Goal: Check status: Check status

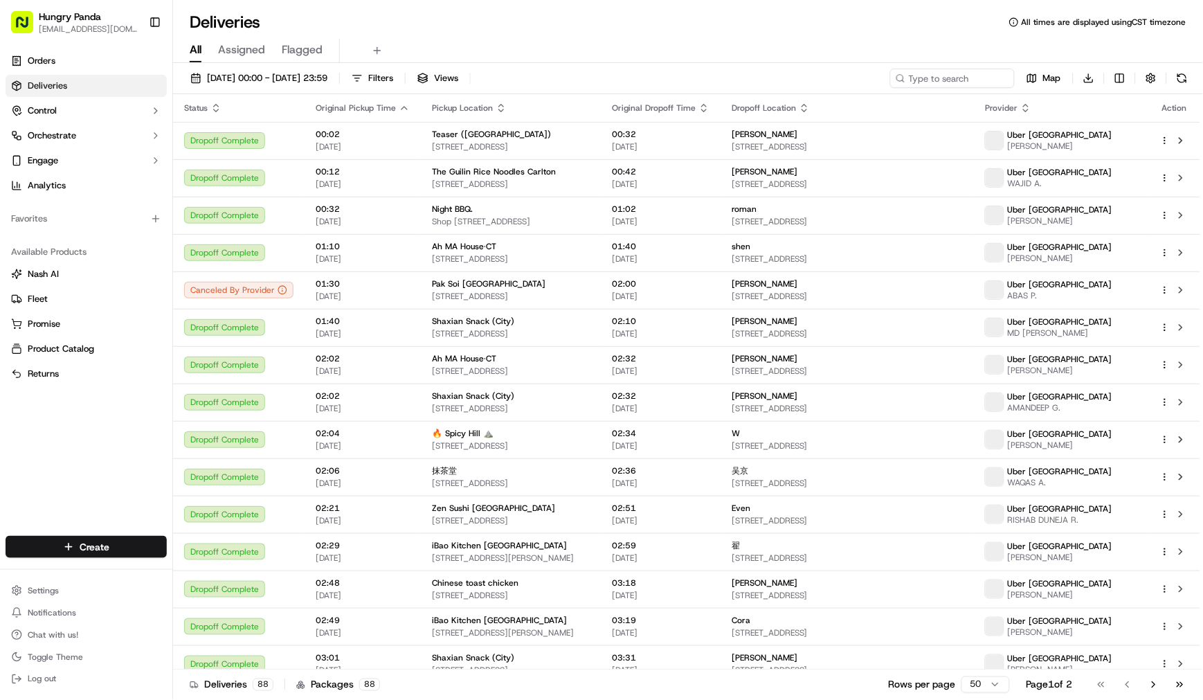
click at [714, 37] on div "All Assigned Flagged" at bounding box center [688, 48] width 1030 height 30
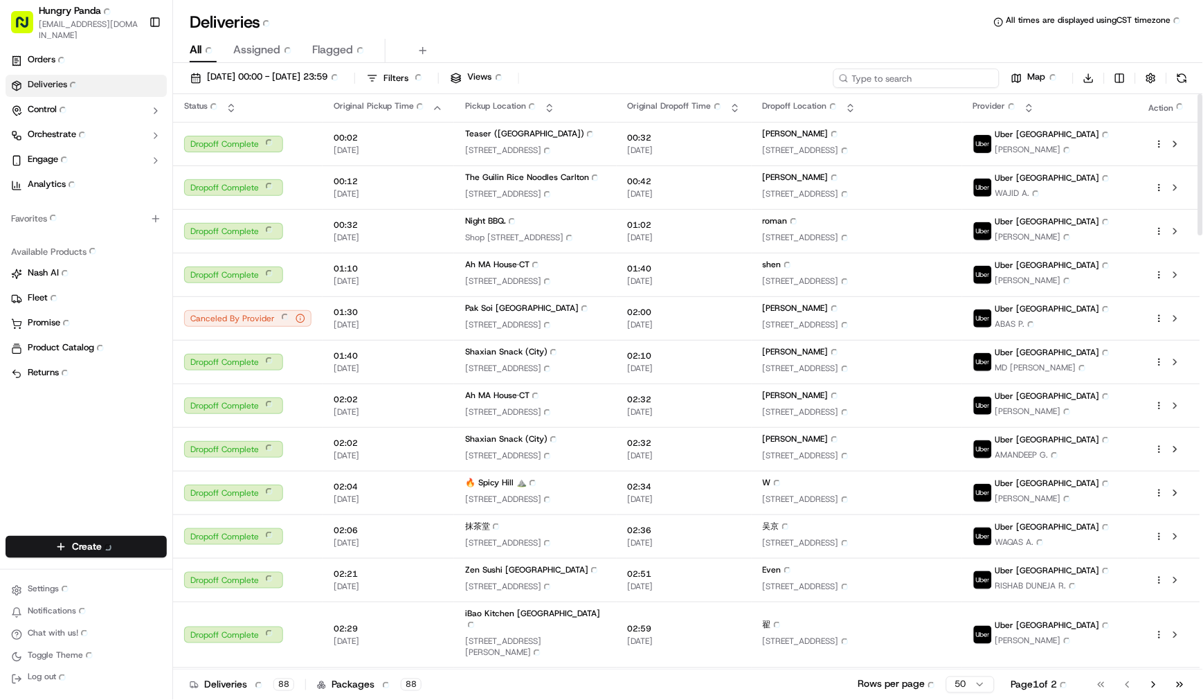
click at [921, 83] on input at bounding box center [916, 78] width 166 height 19
paste input "9458066278657722271348"
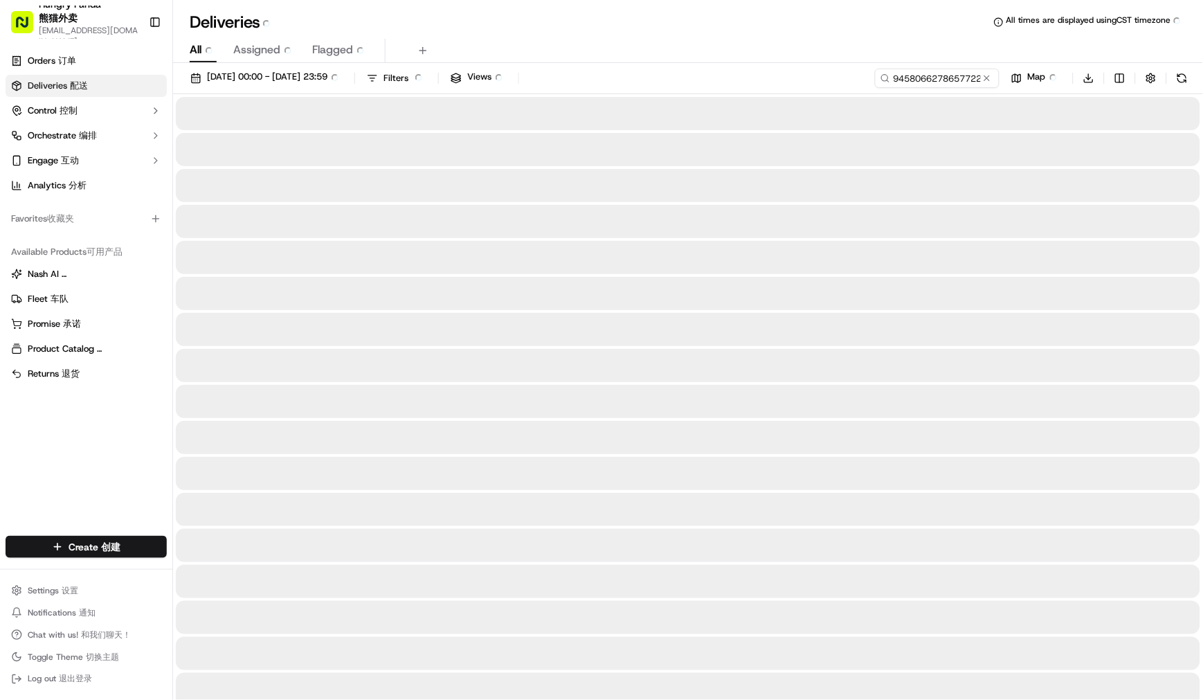
click at [673, 35] on div "All All Assigned Assigned Flagged Flagged" at bounding box center [688, 48] width 1030 height 30
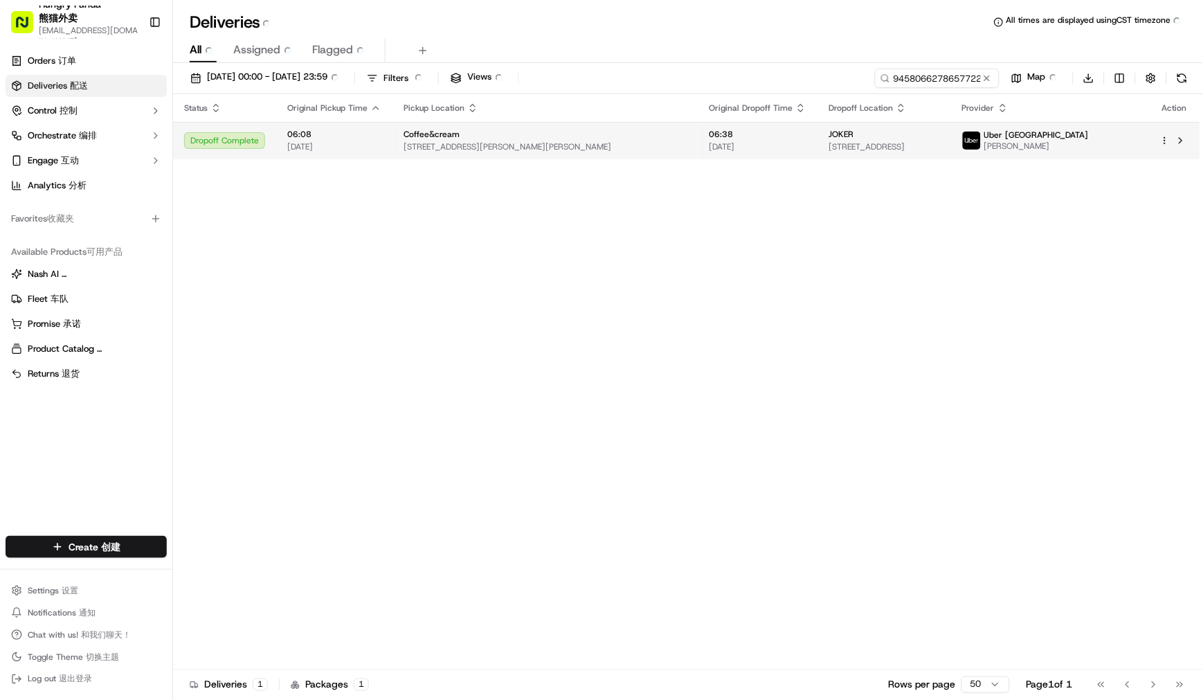
click at [572, 148] on span "[STREET_ADDRESS][PERSON_NAME][PERSON_NAME]" at bounding box center [545, 146] width 283 height 11
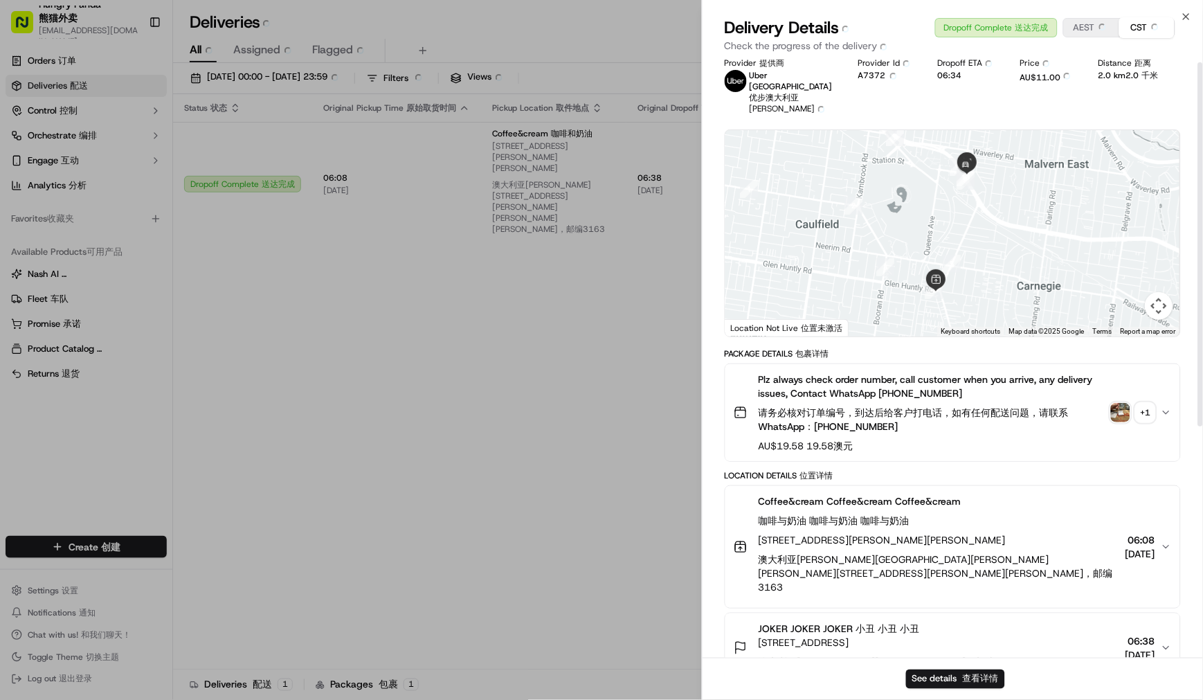
scroll to position [4, 0]
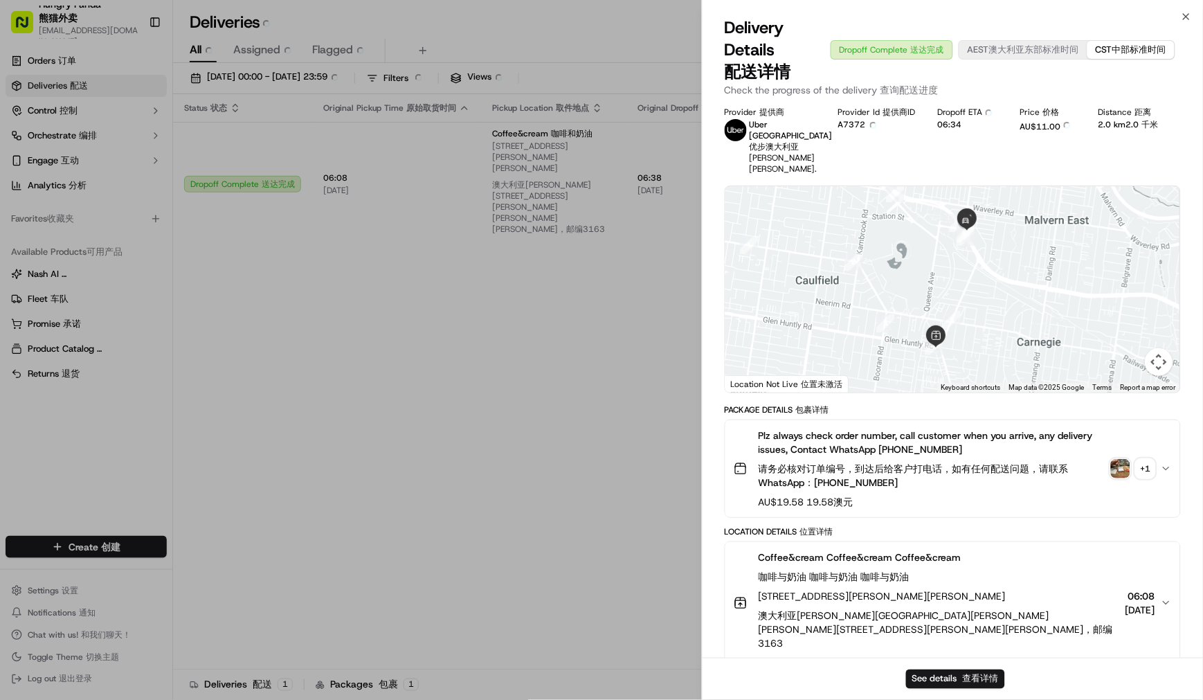
click at [1124, 450] on div "Plz always check order number, call customer when you arrive, any delivery issu…" at bounding box center [947, 469] width 427 height 80
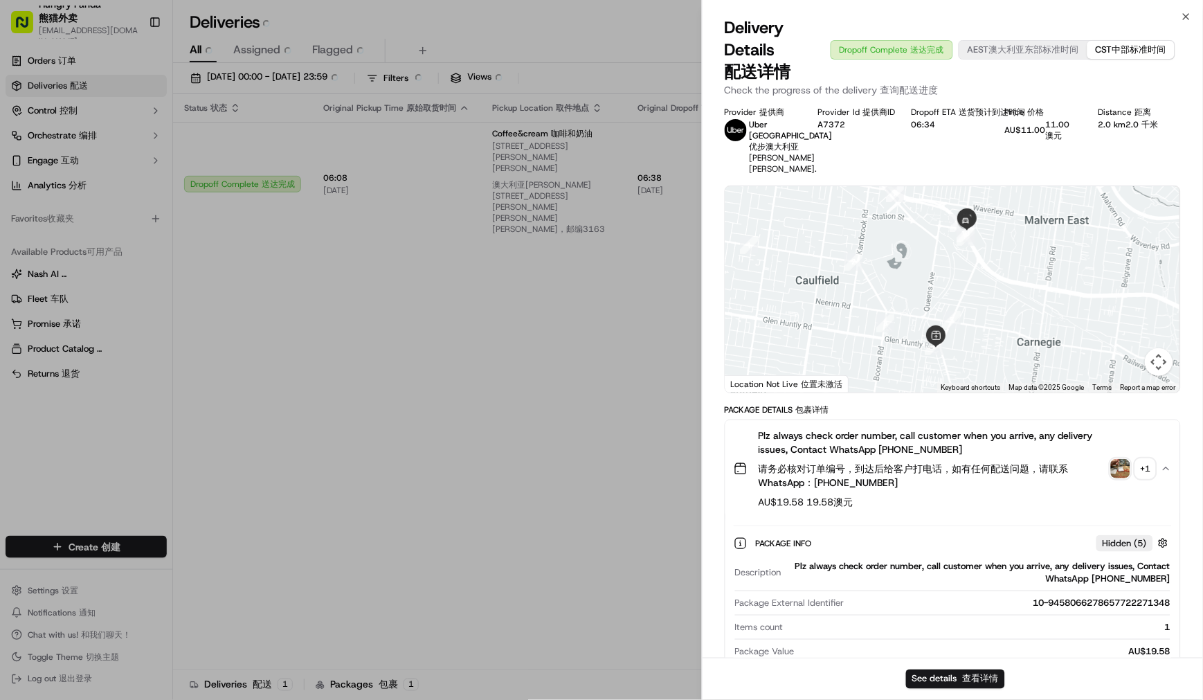
click at [1118, 475] on img "button" at bounding box center [1120, 468] width 19 height 19
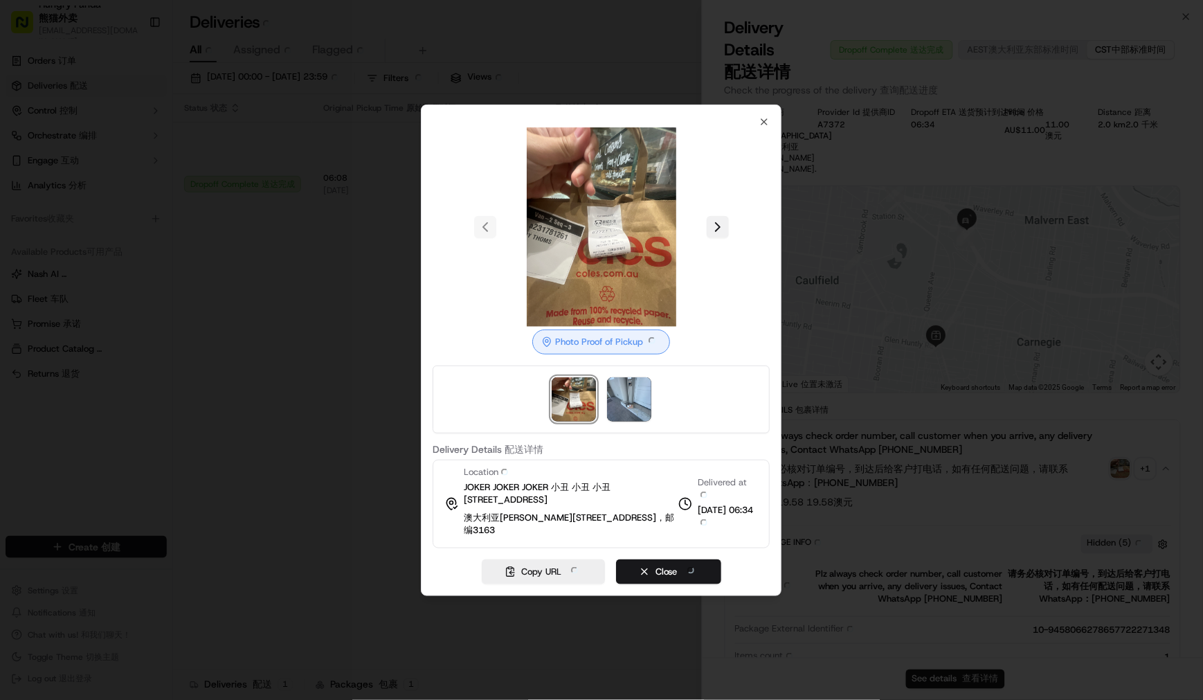
click at [719, 231] on div at bounding box center [601, 226] width 337 height 199
click at [719, 226] on button at bounding box center [718, 227] width 22 height 22
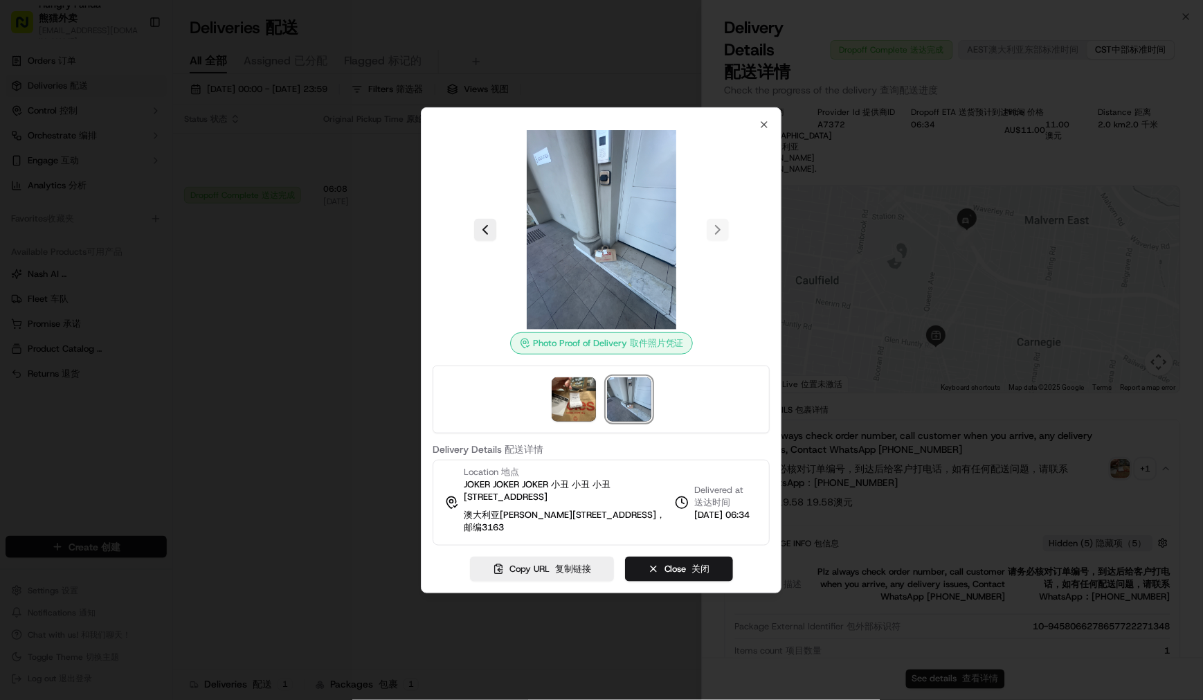
click at [746, 273] on div at bounding box center [601, 229] width 337 height 199
click at [766, 119] on icon "button" at bounding box center [764, 124] width 11 height 11
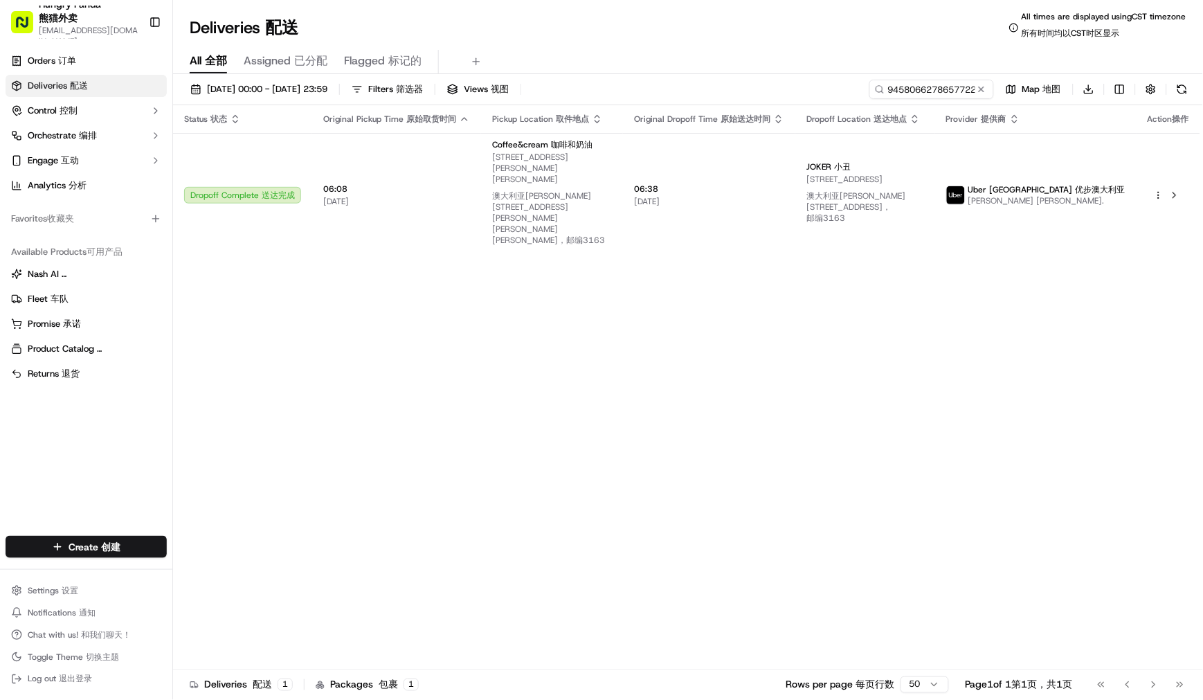
drag, startPoint x: 944, startPoint y: 407, endPoint x: 921, endPoint y: 419, distance: 26.3
click at [944, 407] on div "Status Status 状态 Original Pickup Time Original Pickup Time 原始取货时间 Pickup Locati…" at bounding box center [686, 392] width 1027 height 575
click at [921, 88] on input "9458066278657722271348" at bounding box center [911, 89] width 166 height 19
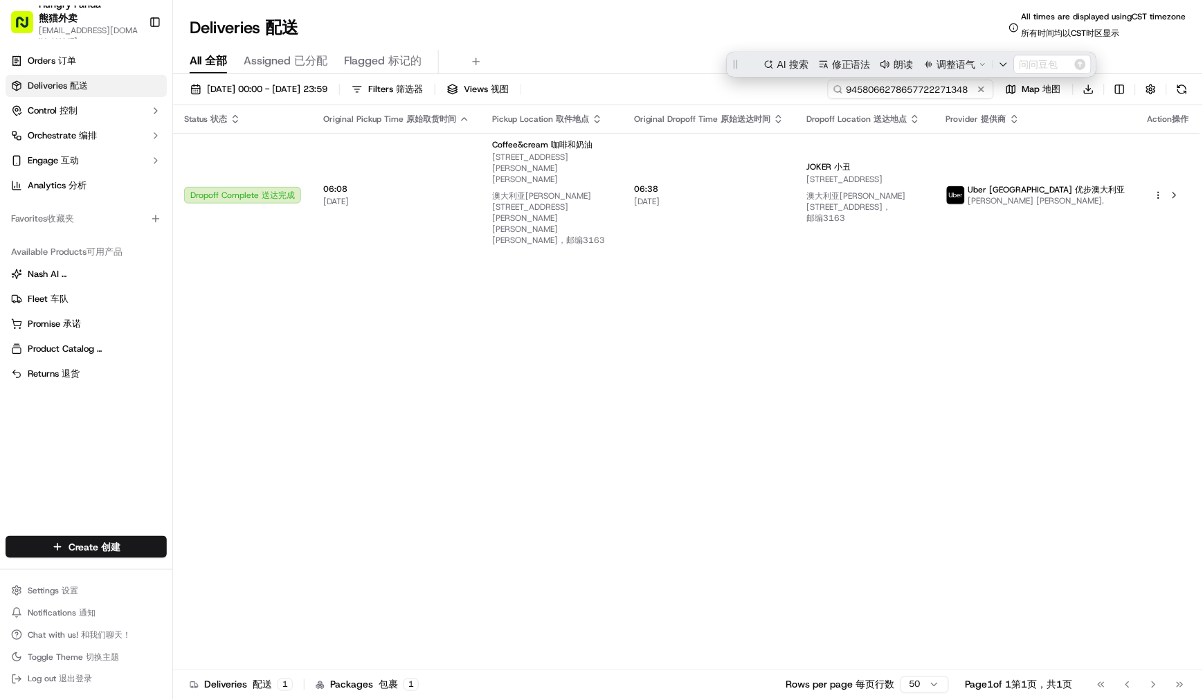
scroll to position [0, 0]
paste input "575209832815177246266"
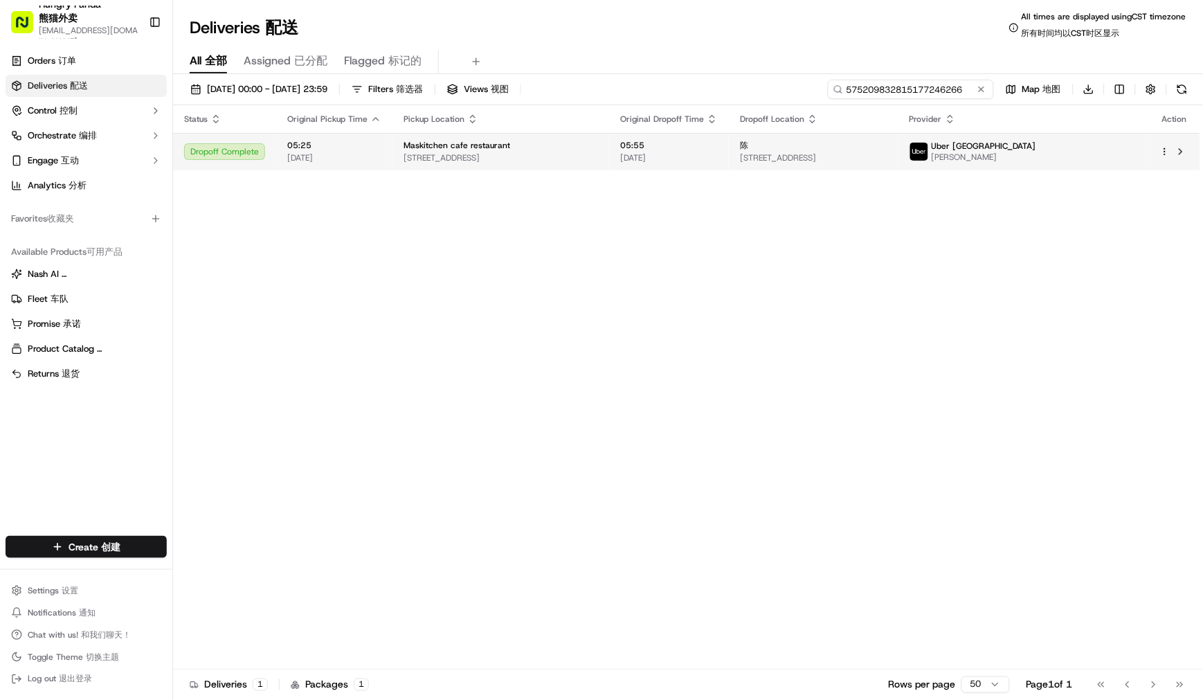
type input "575209832815177246266"
click at [694, 156] on span "[DATE]" at bounding box center [669, 157] width 98 height 11
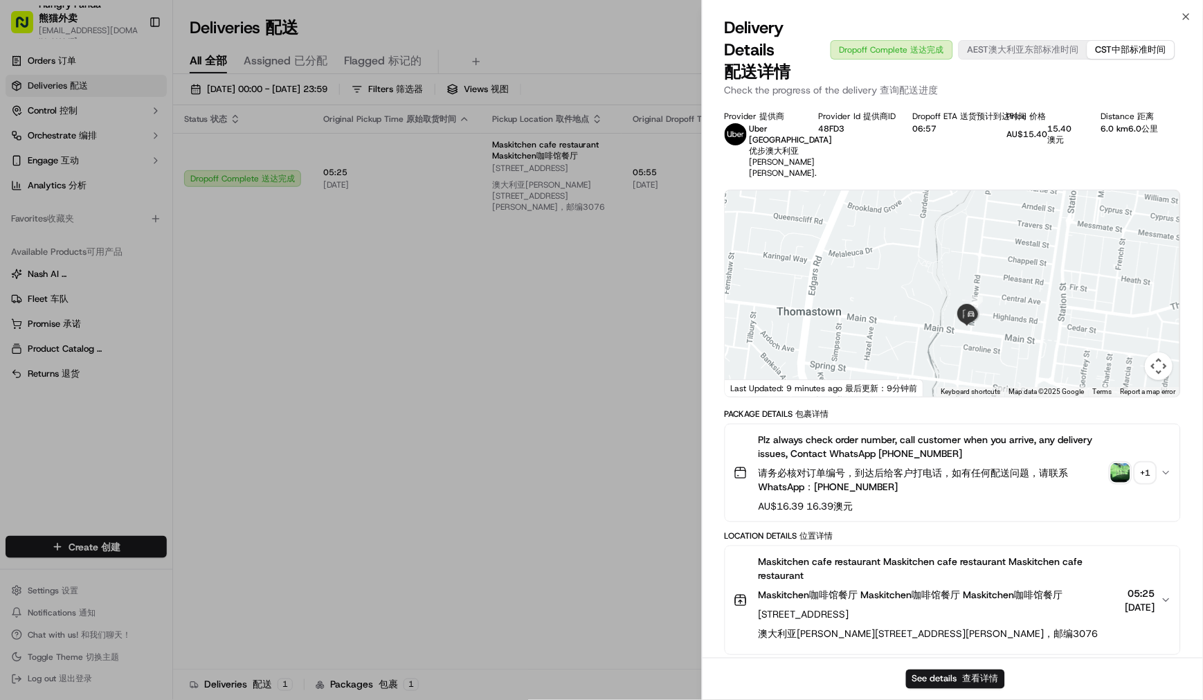
drag, startPoint x: 1009, startPoint y: 307, endPoint x: 991, endPoint y: 257, distance: 53.9
click at [991, 257] on div at bounding box center [952, 293] width 455 height 206
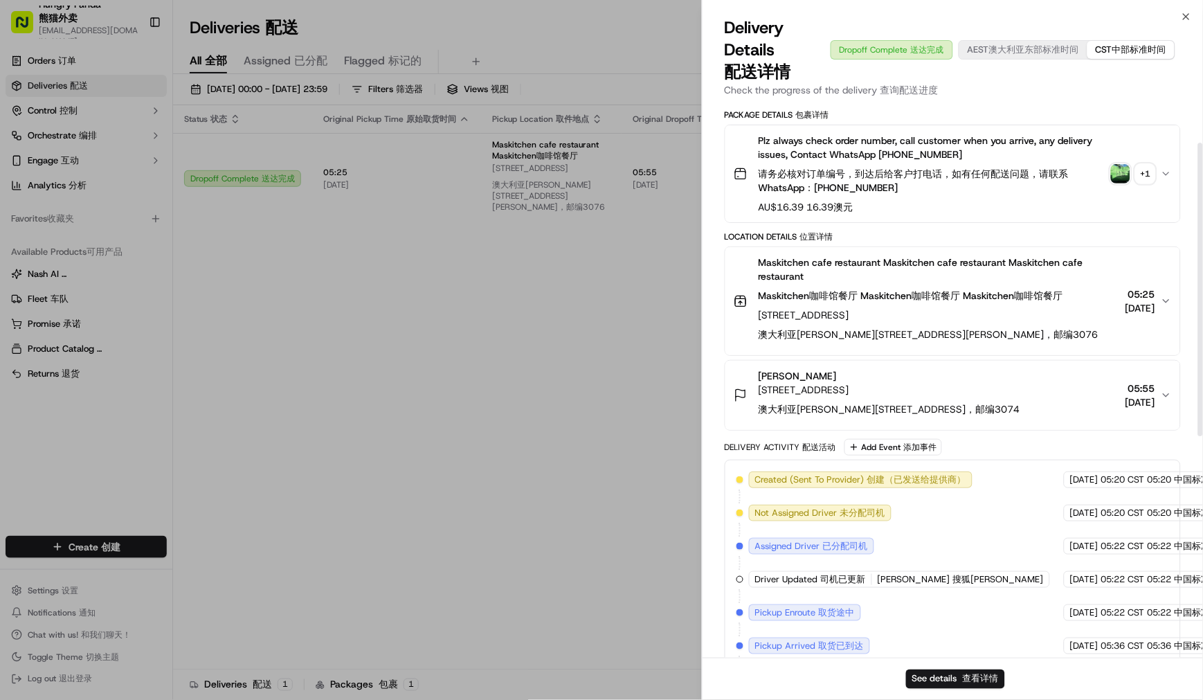
scroll to position [307, 0]
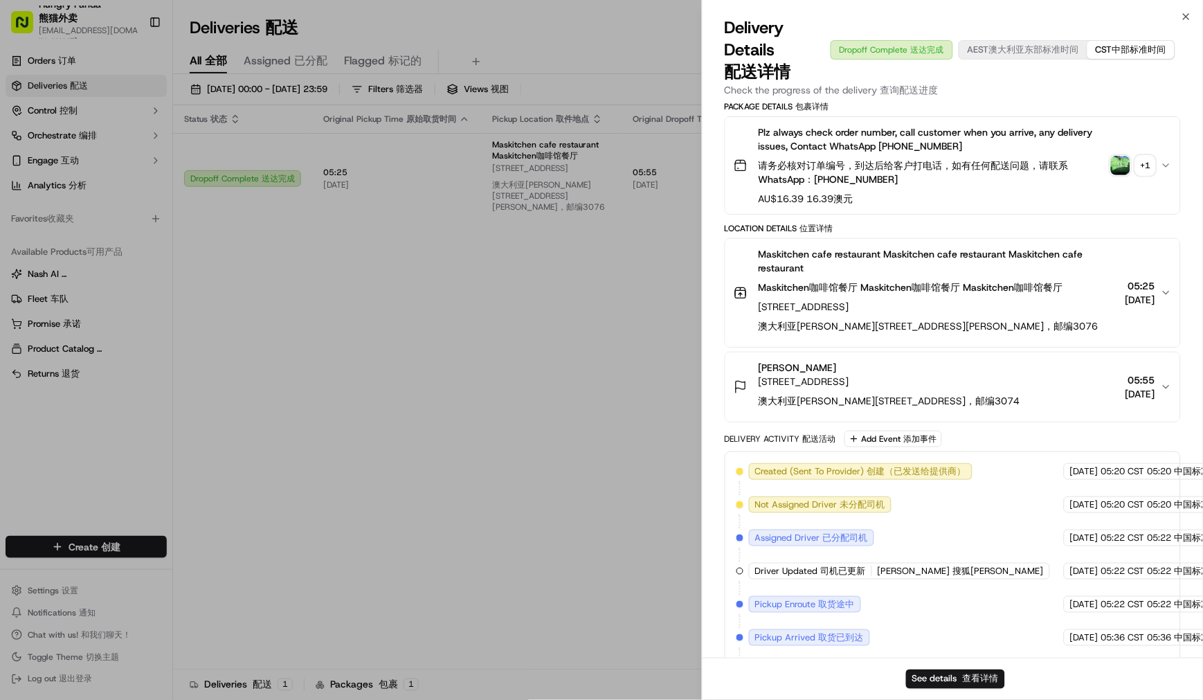
click at [1119, 175] on img "button" at bounding box center [1120, 165] width 19 height 19
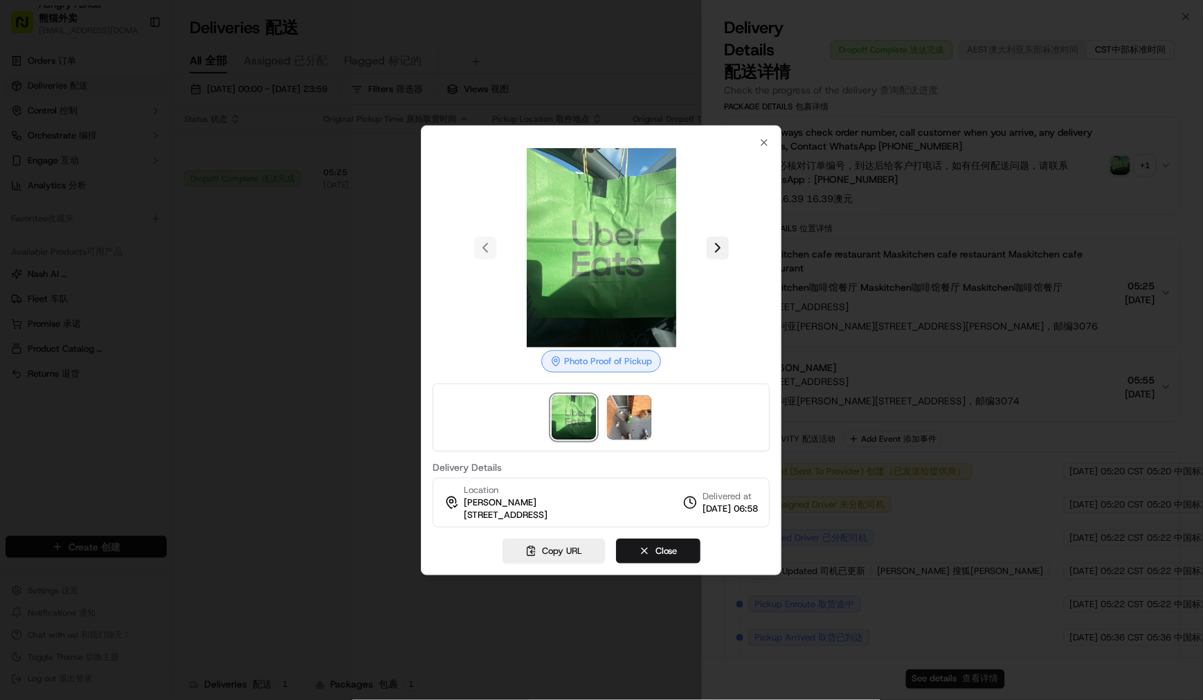
click at [721, 243] on button at bounding box center [718, 248] width 22 height 22
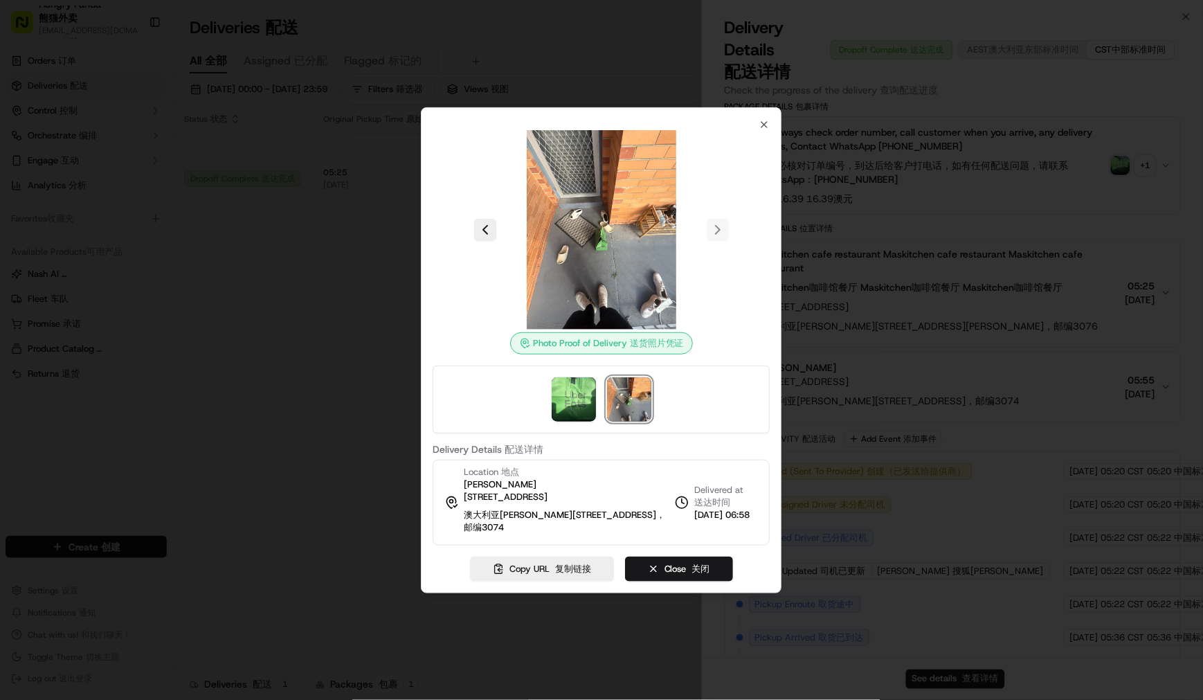
click at [955, 224] on div at bounding box center [601, 350] width 1203 height 700
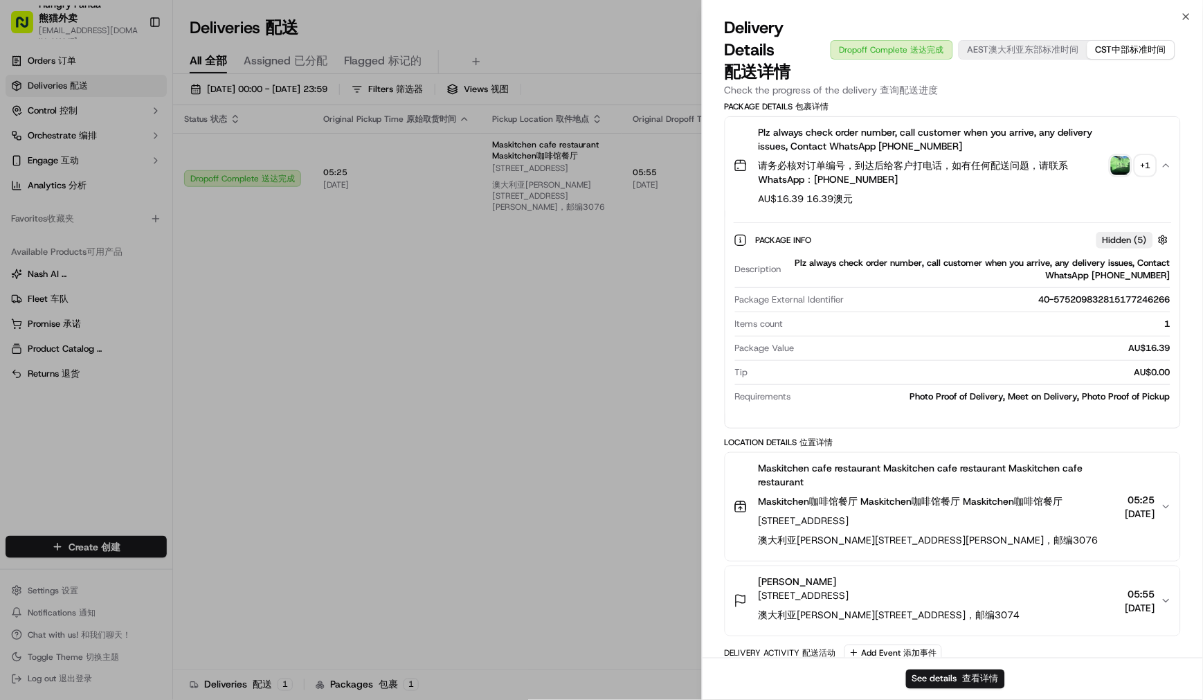
click at [1118, 175] on img "button" at bounding box center [1120, 165] width 19 height 19
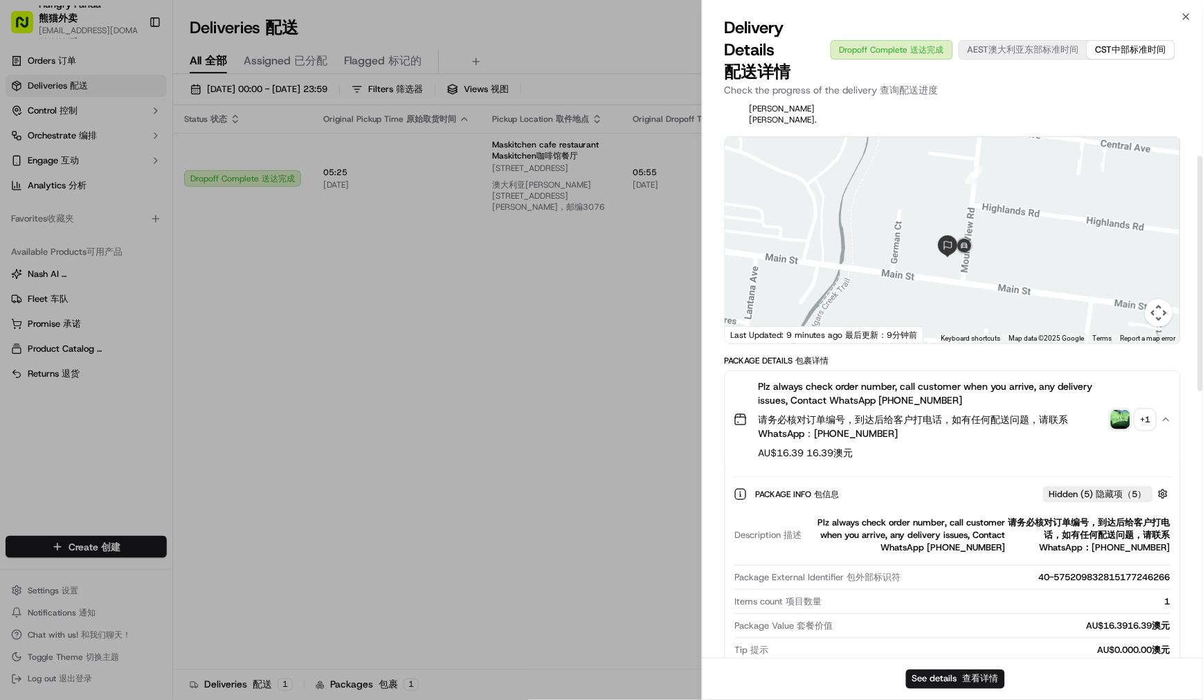
scroll to position [0, 0]
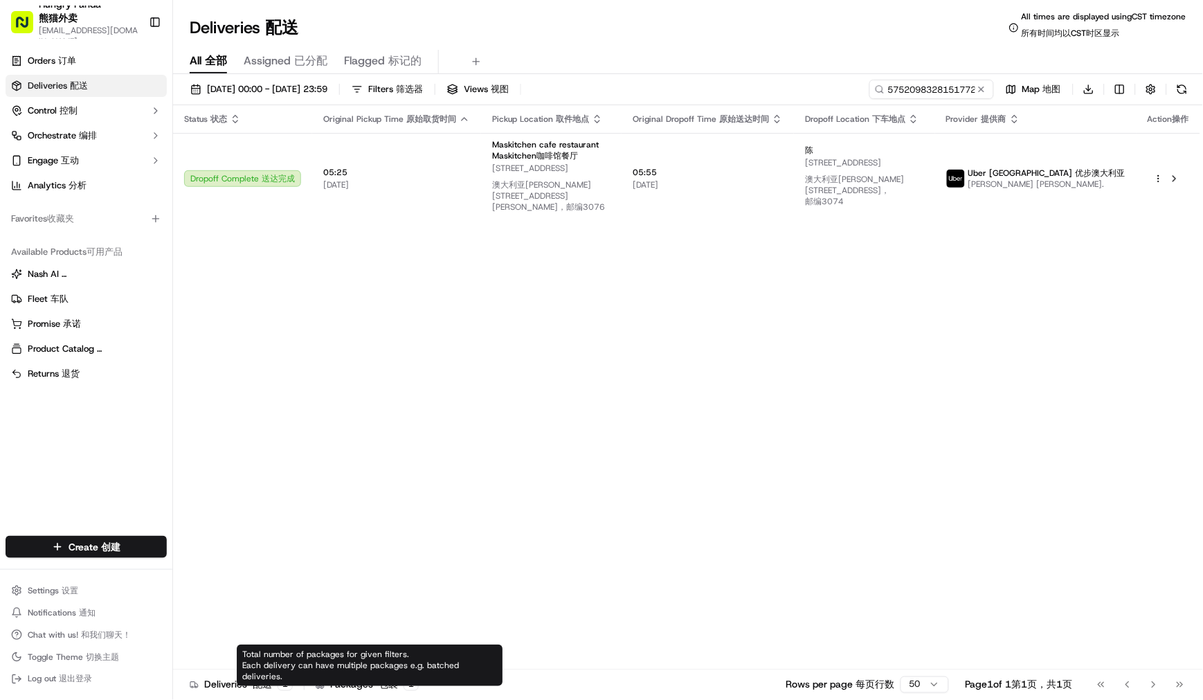
click at [361, 687] on div "Packages Packages 包裹 1 1" at bounding box center [367, 685] width 103 height 14
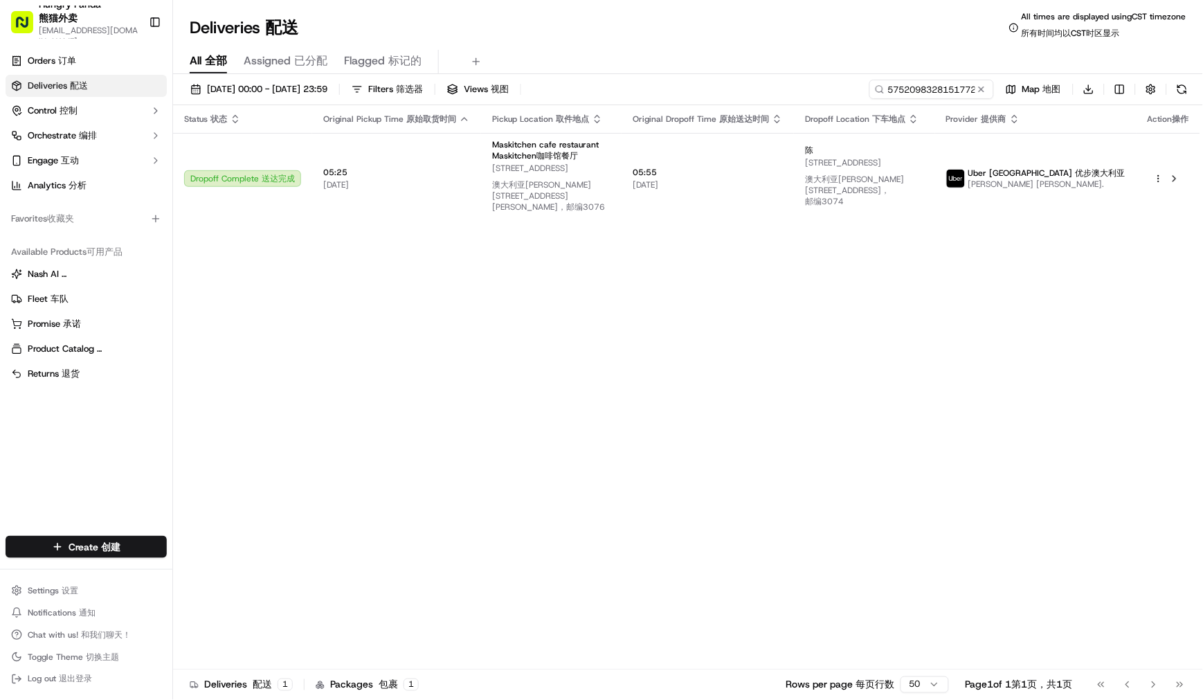
click at [465, 502] on div "Status Status 状态 Original Pickup Time Original Pickup Time 原始取货时间 Pickup Locati…" at bounding box center [686, 392] width 1027 height 575
drag, startPoint x: 812, startPoint y: 385, endPoint x: 804, endPoint y: 385, distance: 8.3
click at [812, 385] on div "Status Status 状态 Original Pickup Time Original Pickup Time 原始取货时间 Pickup Locati…" at bounding box center [686, 392] width 1027 height 575
click at [356, 512] on div "Status Status 状态 Original Pickup Time Original Pickup Time 原始取货时间 Pickup Locati…" at bounding box center [686, 392] width 1027 height 575
click at [392, 409] on div "Status Status 状态 Original Pickup Time Original Pickup Time 原始取货时间 Pickup Locati…" at bounding box center [686, 392] width 1027 height 575
